Goal: Obtain resource: Obtain resource

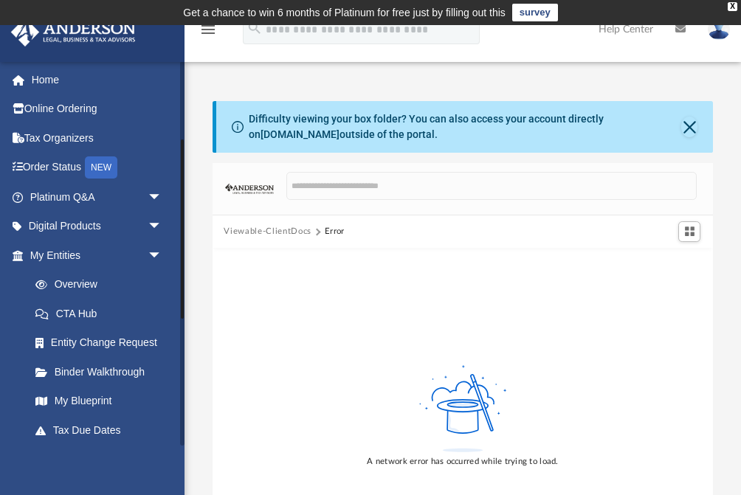
scroll to position [168, 0]
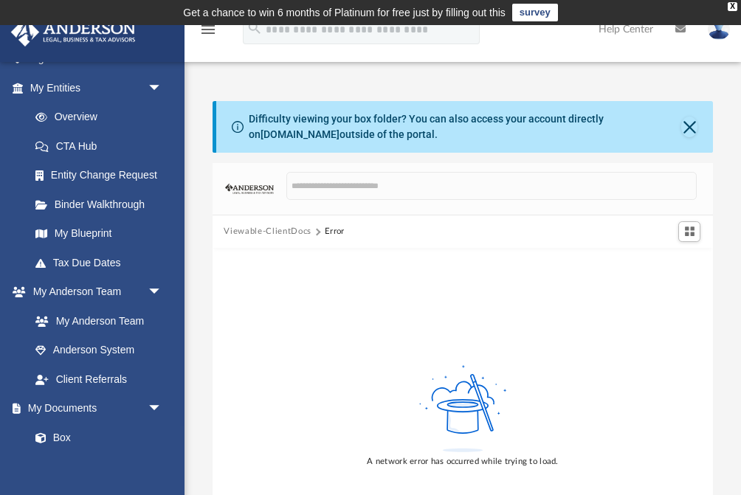
click at [326, 233] on div "Error" at bounding box center [334, 231] width 19 height 13
click at [255, 232] on button "Viewable-ClientDocs" at bounding box center [267, 231] width 87 height 13
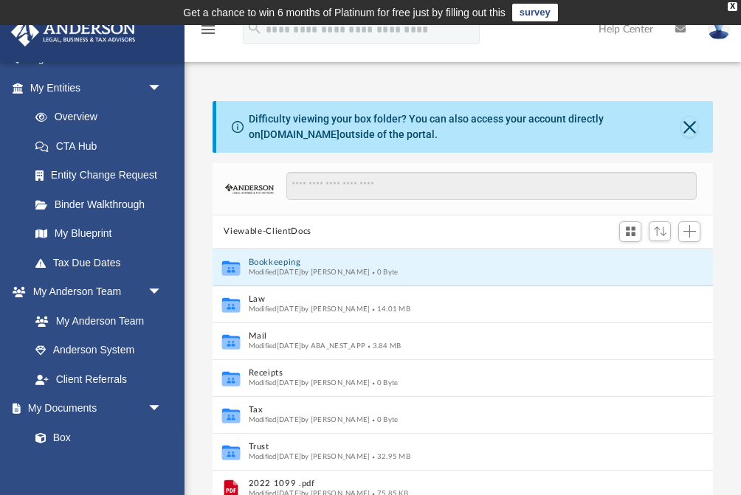
scroll to position [335, 501]
click at [279, 268] on span "Modified Mon Apr 8 2024 by Charles Rogler" at bounding box center [309, 271] width 122 height 7
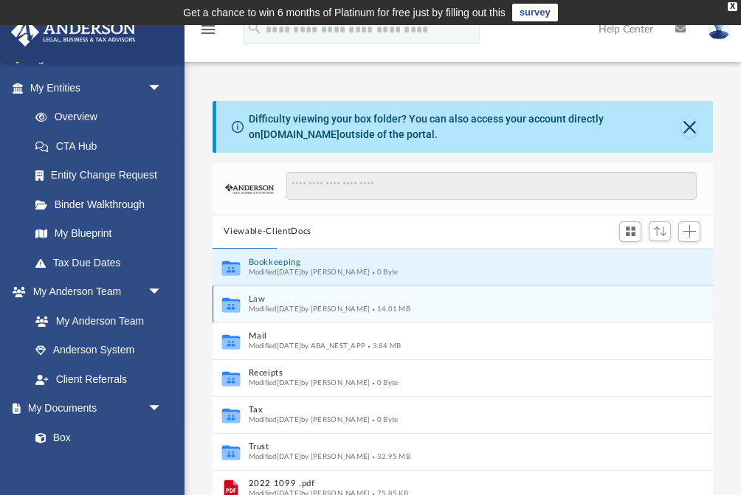
click at [236, 303] on icon "grid" at bounding box center [230, 305] width 18 height 11
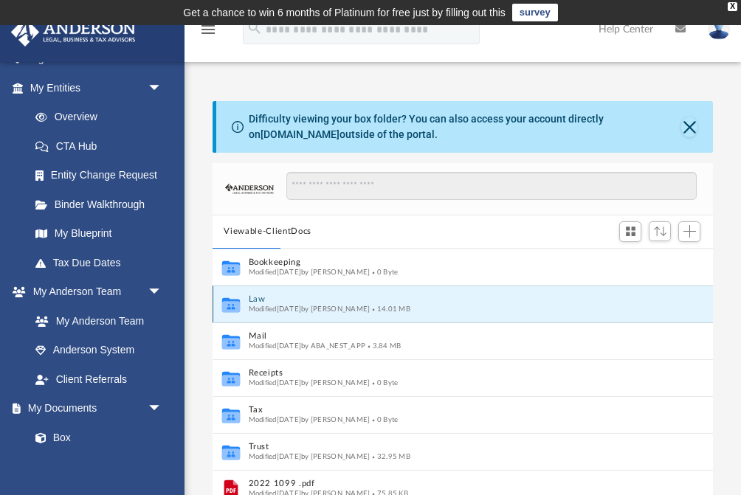
click at [286, 305] on span "Modified Fri Jun 27 2025 by Jon Peart" at bounding box center [309, 308] width 122 height 7
click at [233, 309] on icon "grid" at bounding box center [230, 305] width 18 height 11
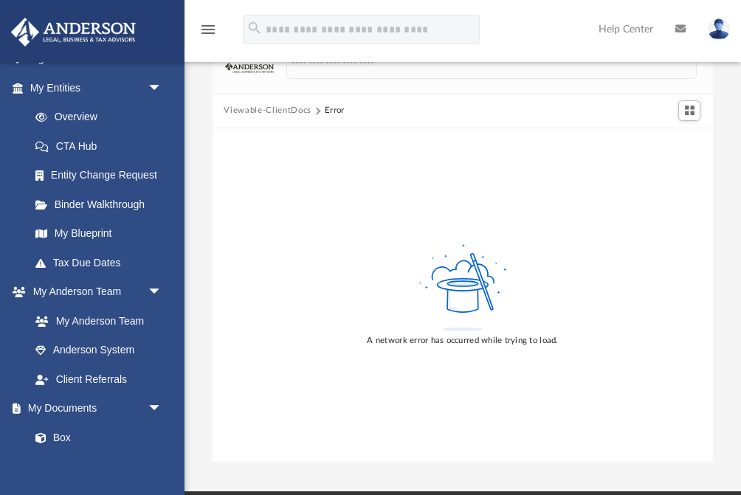
scroll to position [0, 0]
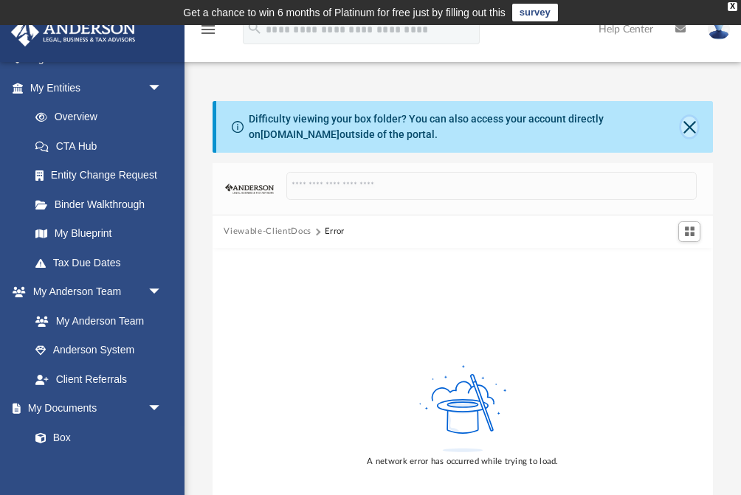
click at [691, 126] on button "Close" at bounding box center [689, 127] width 16 height 21
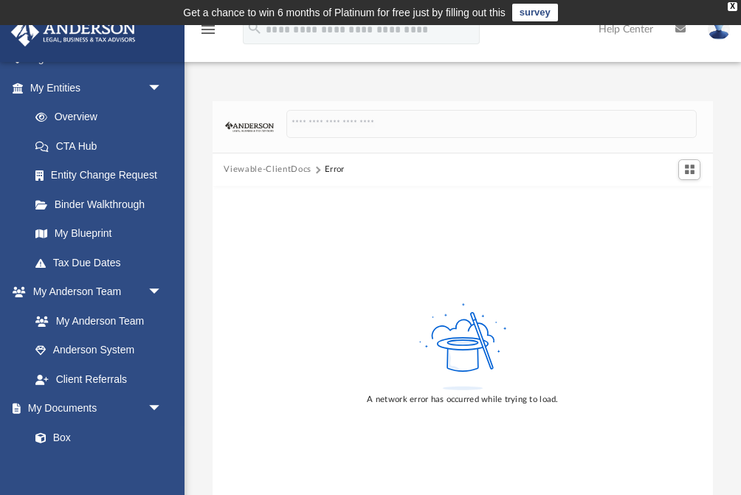
click at [329, 165] on div "Error" at bounding box center [334, 169] width 19 height 13
click at [257, 172] on button "Viewable-ClientDocs" at bounding box center [267, 169] width 87 height 13
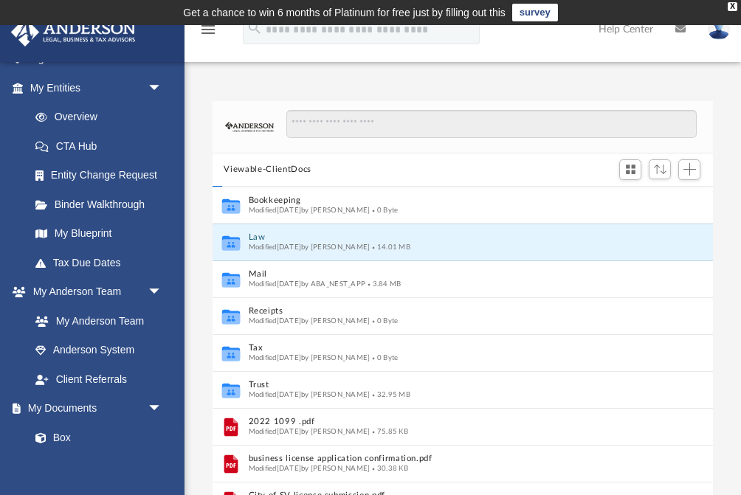
scroll to position [335, 501]
